Goal: Task Accomplishment & Management: Manage account settings

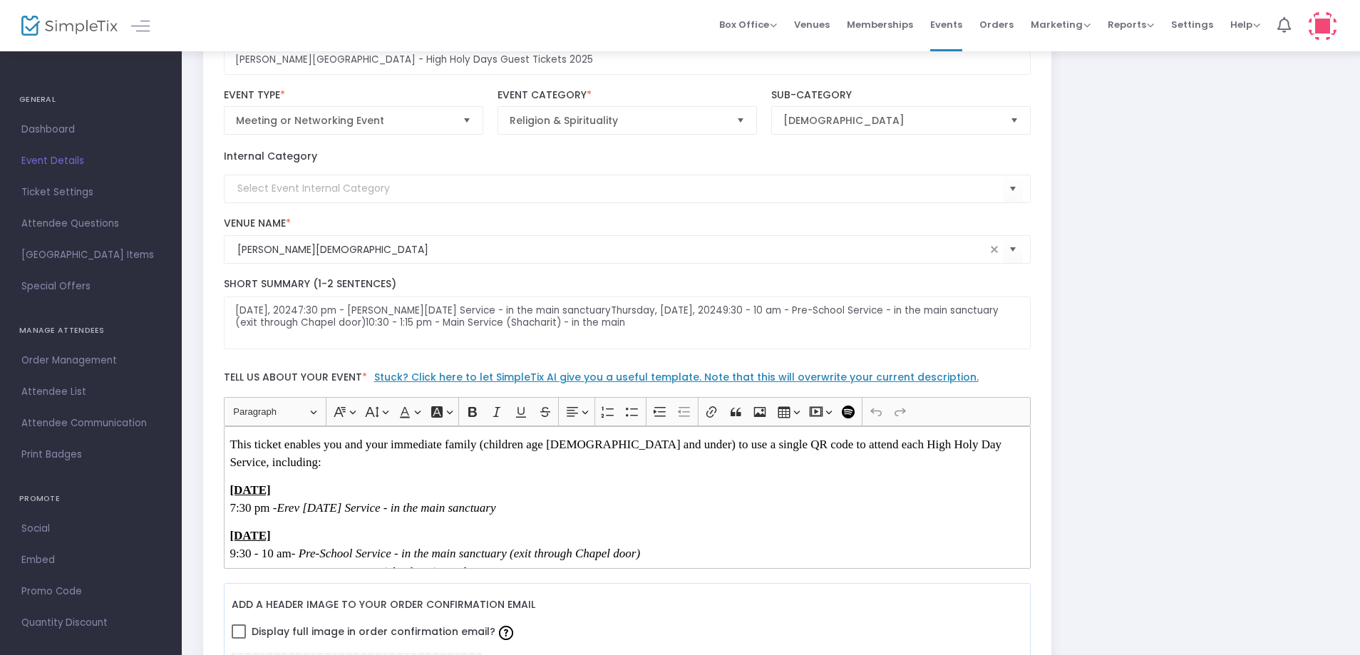
scroll to position [143, 0]
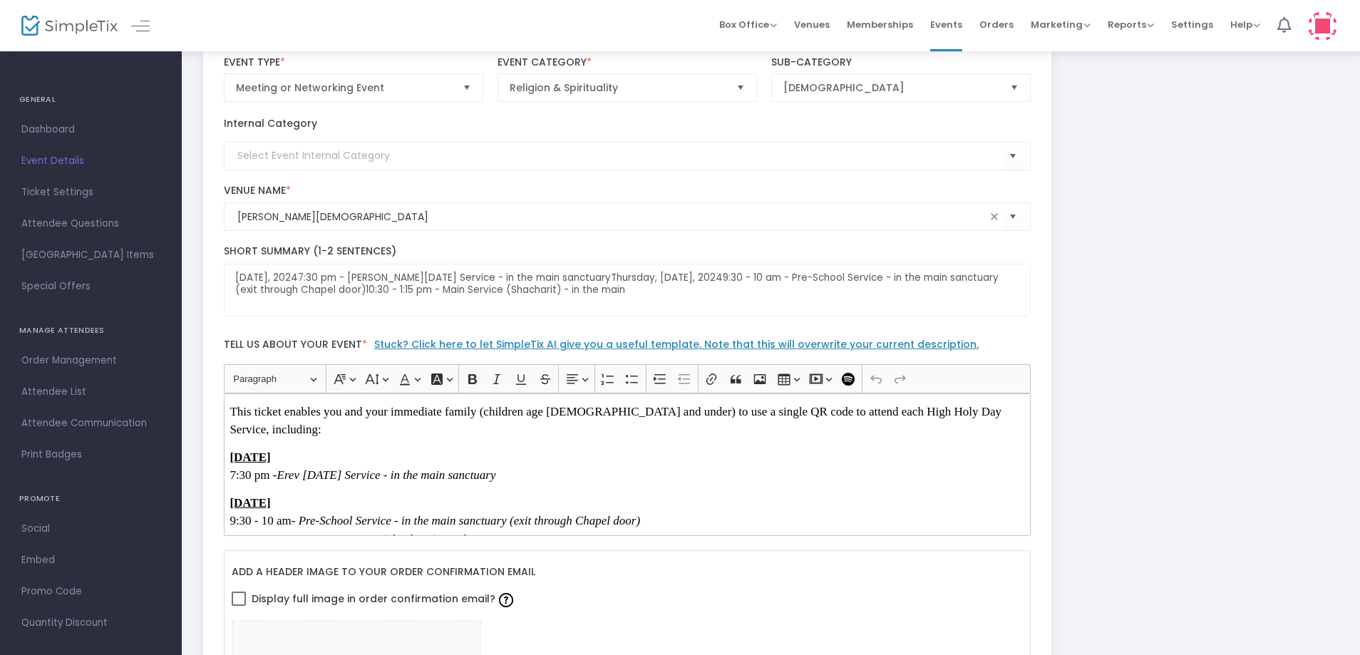
click at [270, 456] on u "[DATE]" at bounding box center [250, 457] width 41 height 14
drag, startPoint x: 425, startPoint y: 466, endPoint x: 232, endPoint y: 448, distance: 194.0
click at [232, 448] on p "[DATE] 7:30 pm - [PERSON_NAME][DATE] Service - in the main sanctuary" at bounding box center [627, 466] width 795 height 36
copy u "[DATE]"
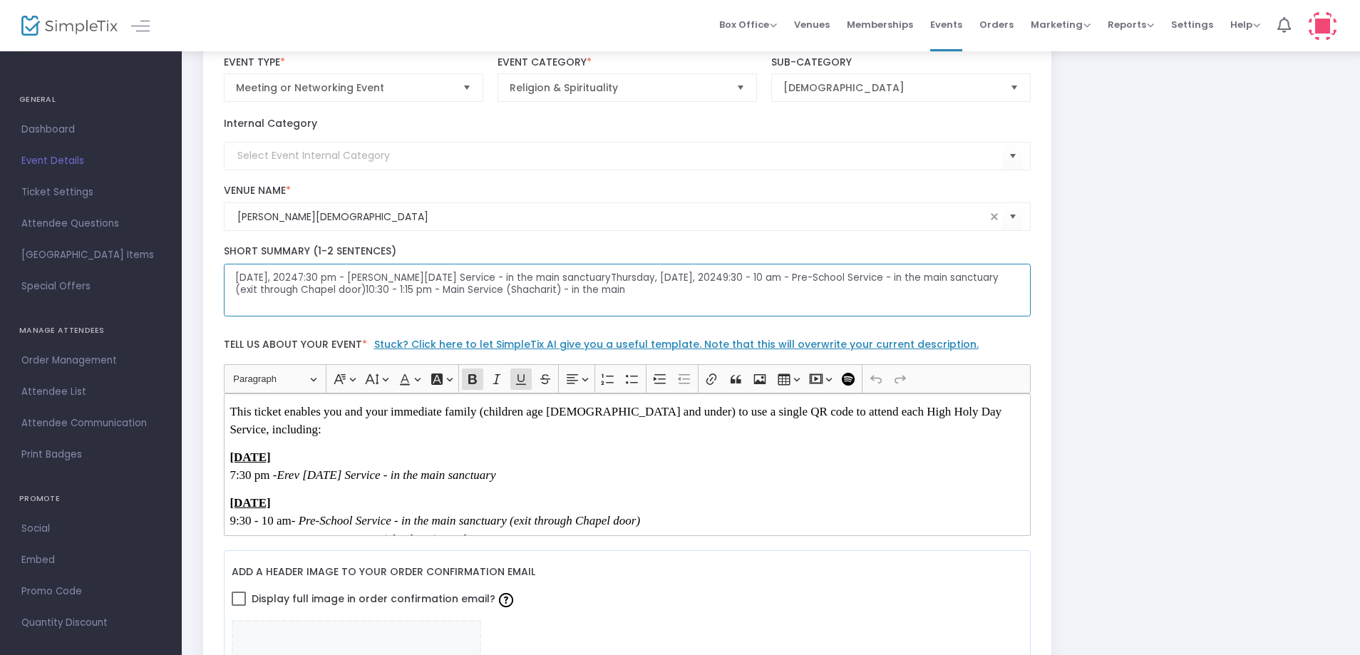
drag, startPoint x: 387, startPoint y: 276, endPoint x: 282, endPoint y: 272, distance: 105.6
click at [282, 272] on textarea "[DATE], 20247:30 pm - [PERSON_NAME][DATE] Service - in the main sanctuaryThursd…" at bounding box center [628, 290] width 808 height 53
click at [382, 278] on textarea "[DATE], 20247:30 pm - [PERSON_NAME][DATE] Service - in the main sanctuaryThursd…" at bounding box center [628, 290] width 808 height 53
drag, startPoint x: 382, startPoint y: 278, endPoint x: 227, endPoint y: 272, distance: 154.8
click at [227, 272] on textarea "[DATE], 20247:30 pm - [PERSON_NAME][DATE] Service - in the main sanctuaryThursd…" at bounding box center [628, 290] width 808 height 53
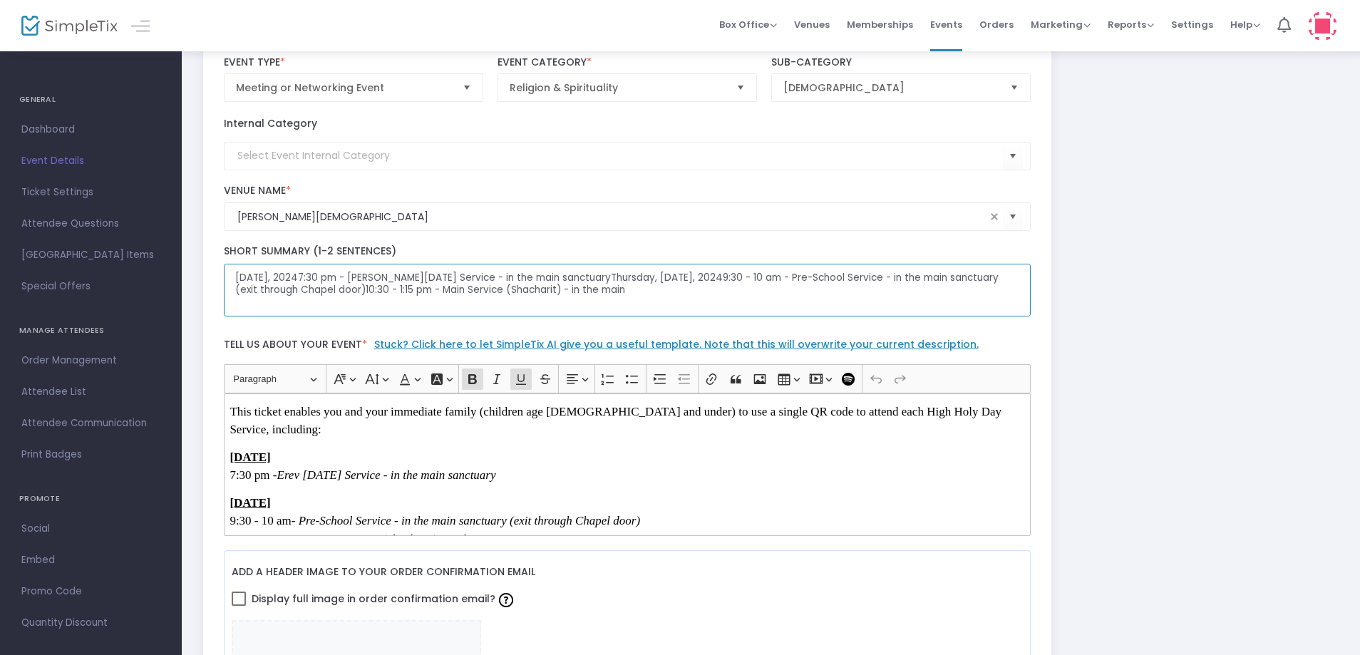
paste textarea "[DATE]"
drag, startPoint x: 428, startPoint y: 274, endPoint x: 558, endPoint y: 279, distance: 130.6
click at [558, 279] on textarea "[DATE] 7:30 pm - Erev [DATE] Service - in the main sanctuaryThursday, [DATE], 2…" at bounding box center [628, 290] width 808 height 53
drag, startPoint x: 425, startPoint y: 279, endPoint x: 560, endPoint y: 277, distance: 134.7
click at [560, 277] on textarea "[DATE] 7:30 pm - Erev [DATE] Service - in the main sanctuaryThursday, [DATE], 2…" at bounding box center [628, 290] width 808 height 53
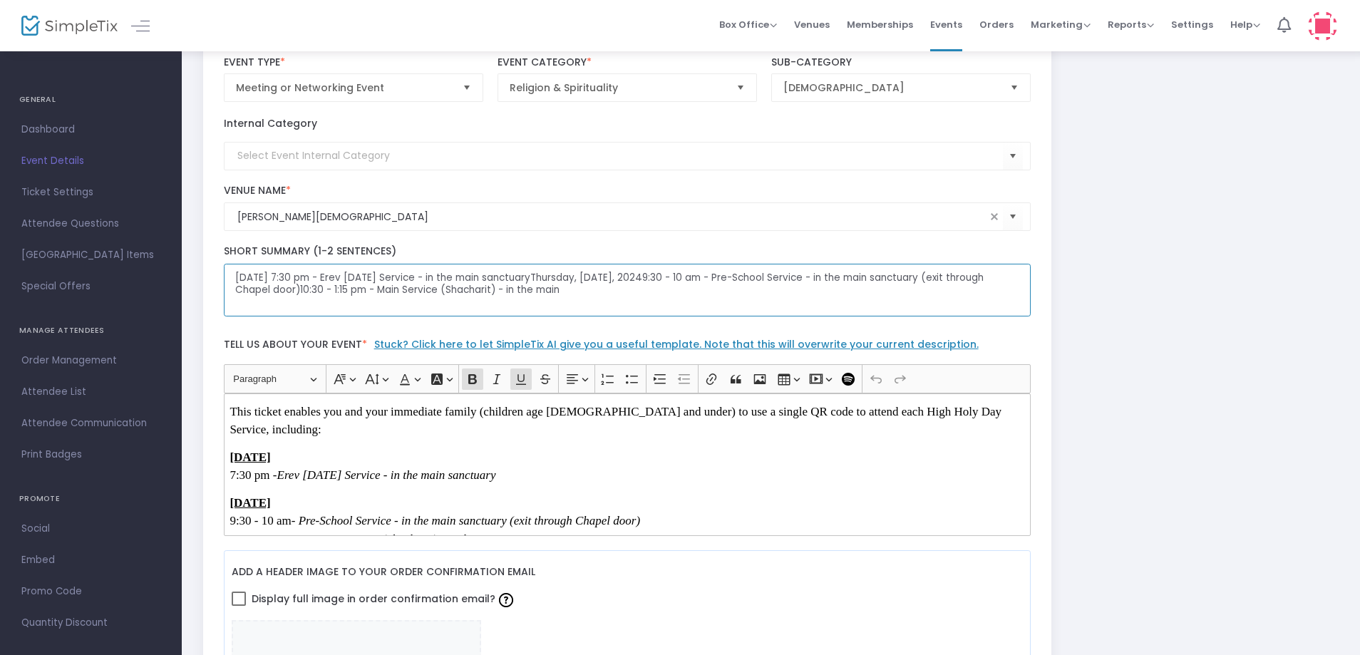
type textarea "[DATE] 7:30 pm - Erev [DATE] Service - in the main sanctuaryThursday, [DATE], 2…"
click at [270, 459] on u "[DATE]" at bounding box center [250, 457] width 41 height 14
paste div "Rich Text Editor, main"
drag, startPoint x: 368, startPoint y: 458, endPoint x: 226, endPoint y: 454, distance: 141.9
click at [226, 454] on div "This ticket enables you and your immediate family (children age [DEMOGRAPHIC_DA…" at bounding box center [628, 464] width 808 height 143
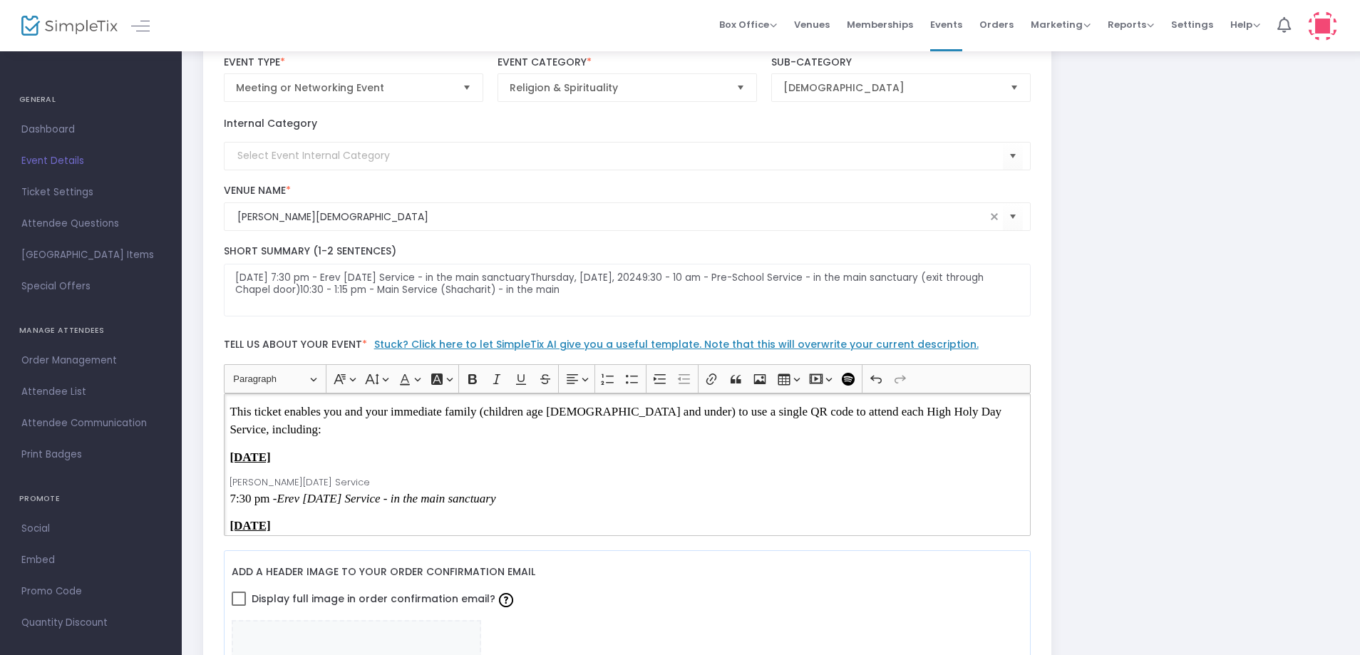
click at [270, 490] on p "[PERSON_NAME][DATE] Service 7:30 pm - Erev [DATE] Service - in the main sanctua…" at bounding box center [627, 491] width 795 height 32
click at [275, 485] on p "[PERSON_NAME][DATE] Service 7:30 pm - Erev [DATE] Service - in the main sanctua…" at bounding box center [627, 491] width 795 height 32
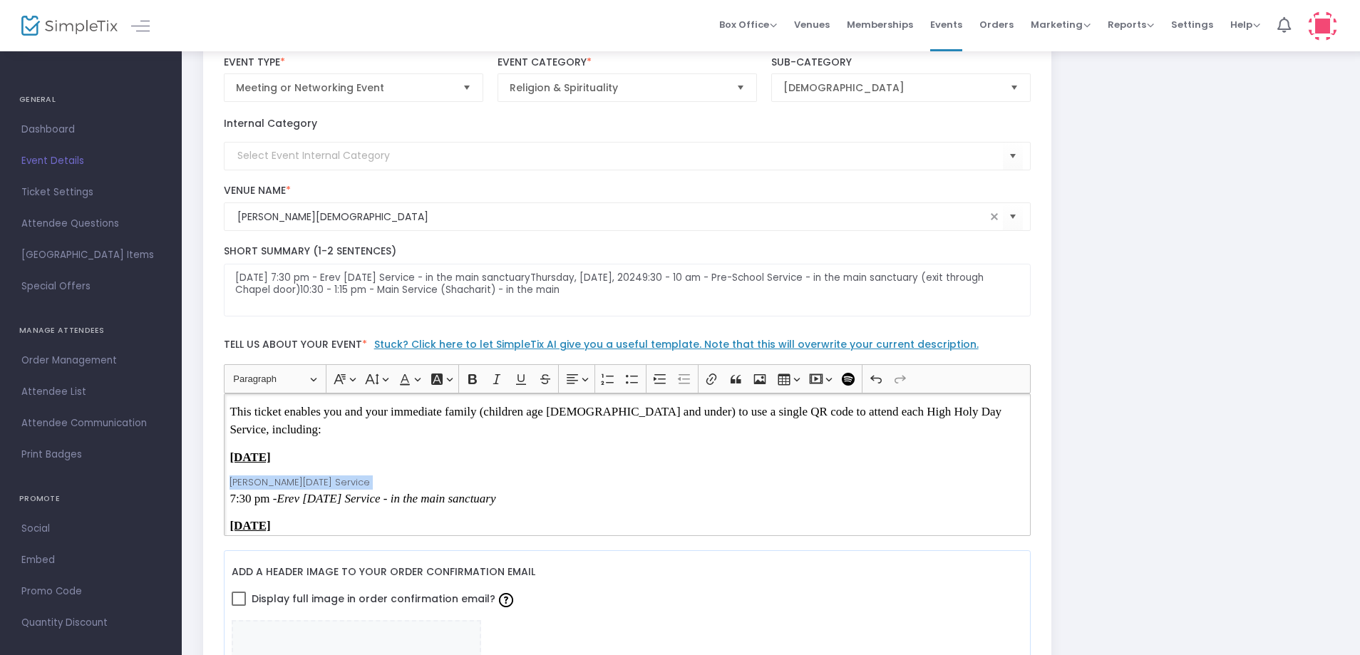
click at [275, 485] on p "[PERSON_NAME][DATE] Service 7:30 pm - Erev [DATE] Service - in the main sanctua…" at bounding box center [627, 491] width 795 height 32
click at [262, 472] on div "This ticket enables you and your immediate family (children age [DEMOGRAPHIC_DA…" at bounding box center [628, 464] width 808 height 143
click at [251, 480] on p "[PERSON_NAME][DATE] Service 7:30 pm - Erev [DATE] Service - in the main sanctua…" at bounding box center [627, 491] width 795 height 32
click at [251, 485] on p "[PERSON_NAME][DATE] Service 7:30 pm - Erev [DATE] Service - in the main sanctua…" at bounding box center [627, 491] width 795 height 32
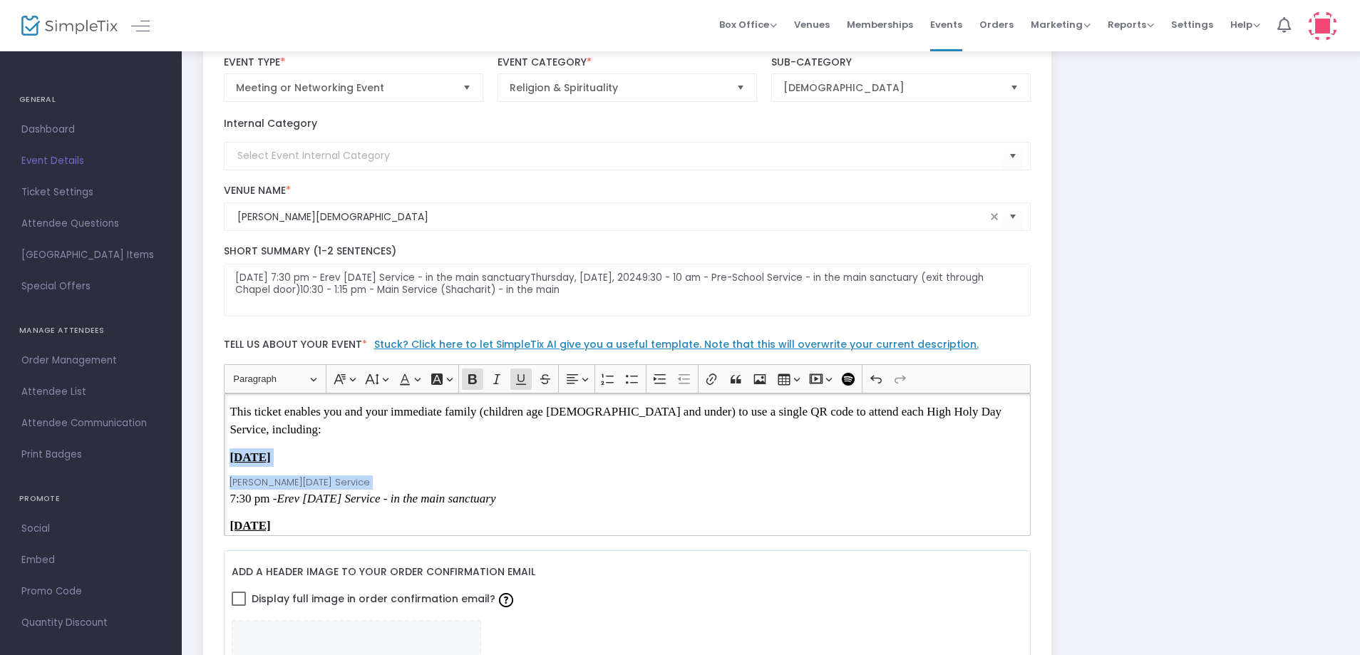
drag, startPoint x: 251, startPoint y: 485, endPoint x: 266, endPoint y: 460, distance: 28.5
click at [265, 461] on div "This ticket enables you and your immediate family (children age [DEMOGRAPHIC_DA…" at bounding box center [628, 464] width 808 height 143
click at [334, 486] on p "[PERSON_NAME][DATE] Service 7:30 pm - Erev [DATE] Service - in the main sanctua…" at bounding box center [627, 491] width 795 height 32
click at [335, 485] on p "[PERSON_NAME][DATE] Service 7:30 pm - Erev [DATE] Service - in the main sanctua…" at bounding box center [627, 491] width 795 height 32
click at [336, 485] on p "[PERSON_NAME][DATE] Service 7:30 pm - Erev [DATE] Service - in the main sanctua…" at bounding box center [627, 491] width 795 height 32
